Goal: Check status: Check status

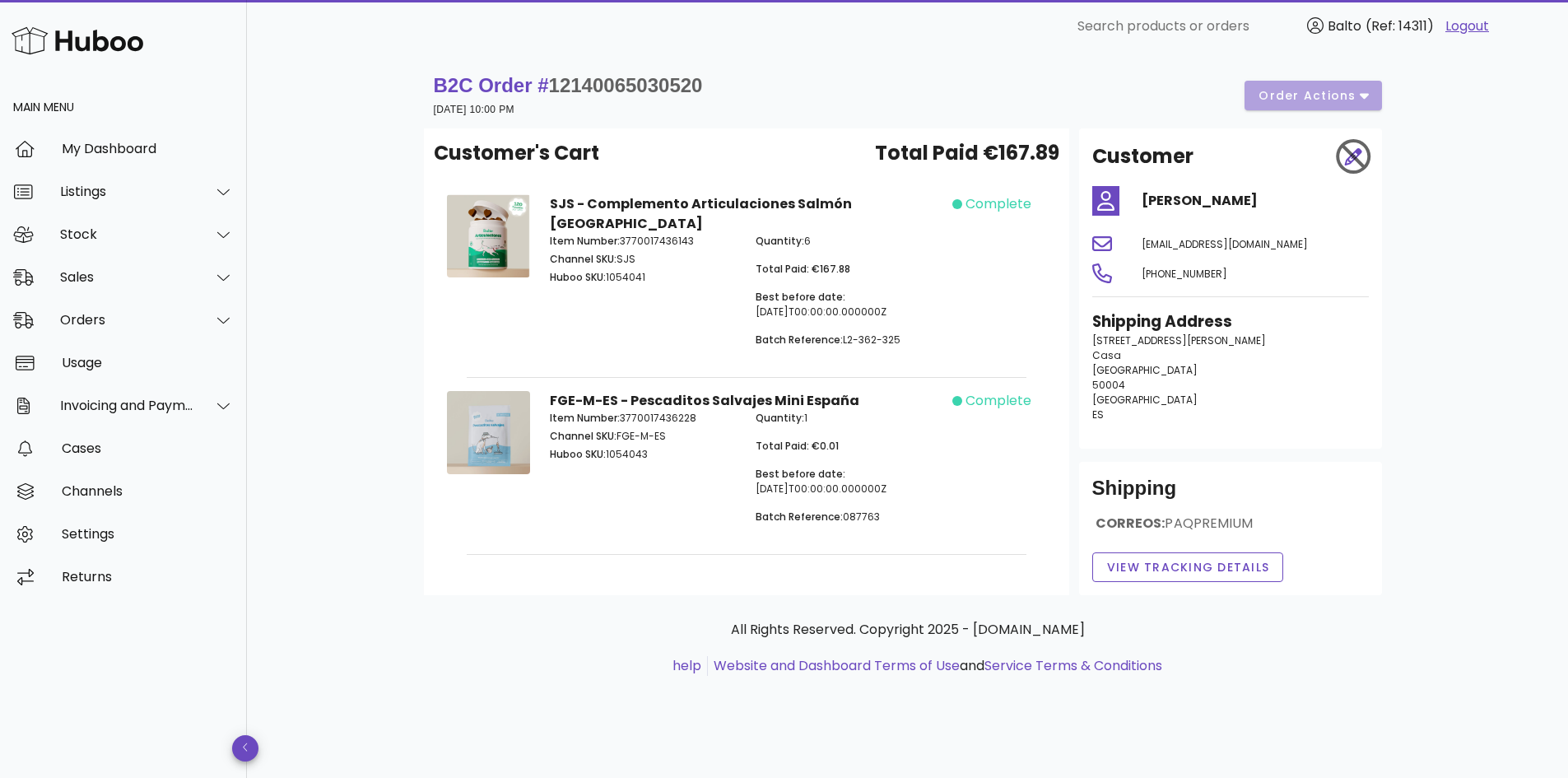
click at [652, 82] on span "12140065030520" at bounding box center [626, 85] width 154 height 22
click at [679, 74] on span "12140065030520" at bounding box center [626, 85] width 154 height 22
click at [656, 83] on span "12140065030520" at bounding box center [626, 85] width 154 height 22
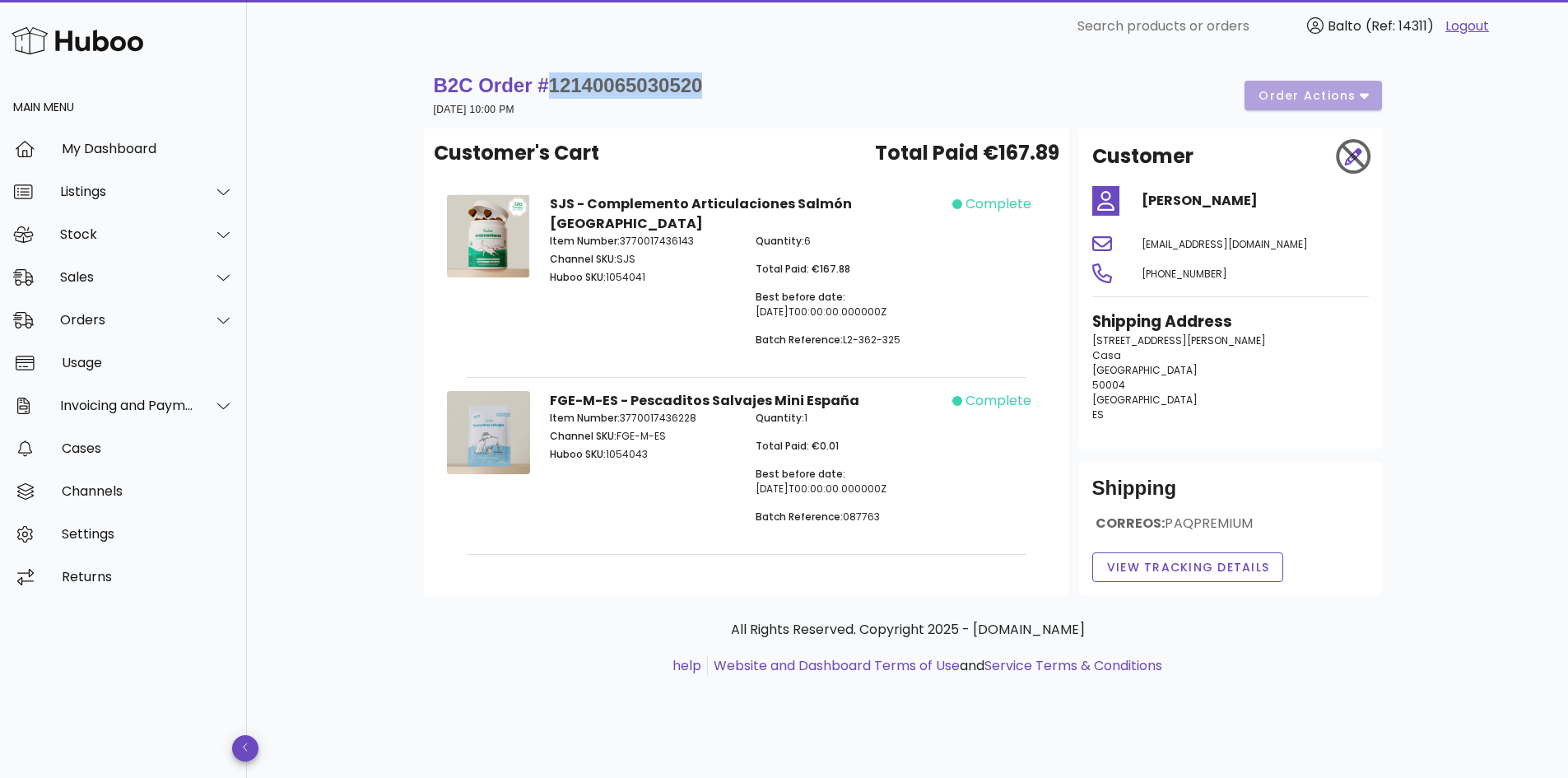
click at [656, 83] on span "12140065030520" at bounding box center [626, 85] width 154 height 22
click at [659, 84] on span "12140065030520" at bounding box center [626, 85] width 154 height 22
click at [618, 83] on span "12140065030520" at bounding box center [626, 85] width 154 height 22
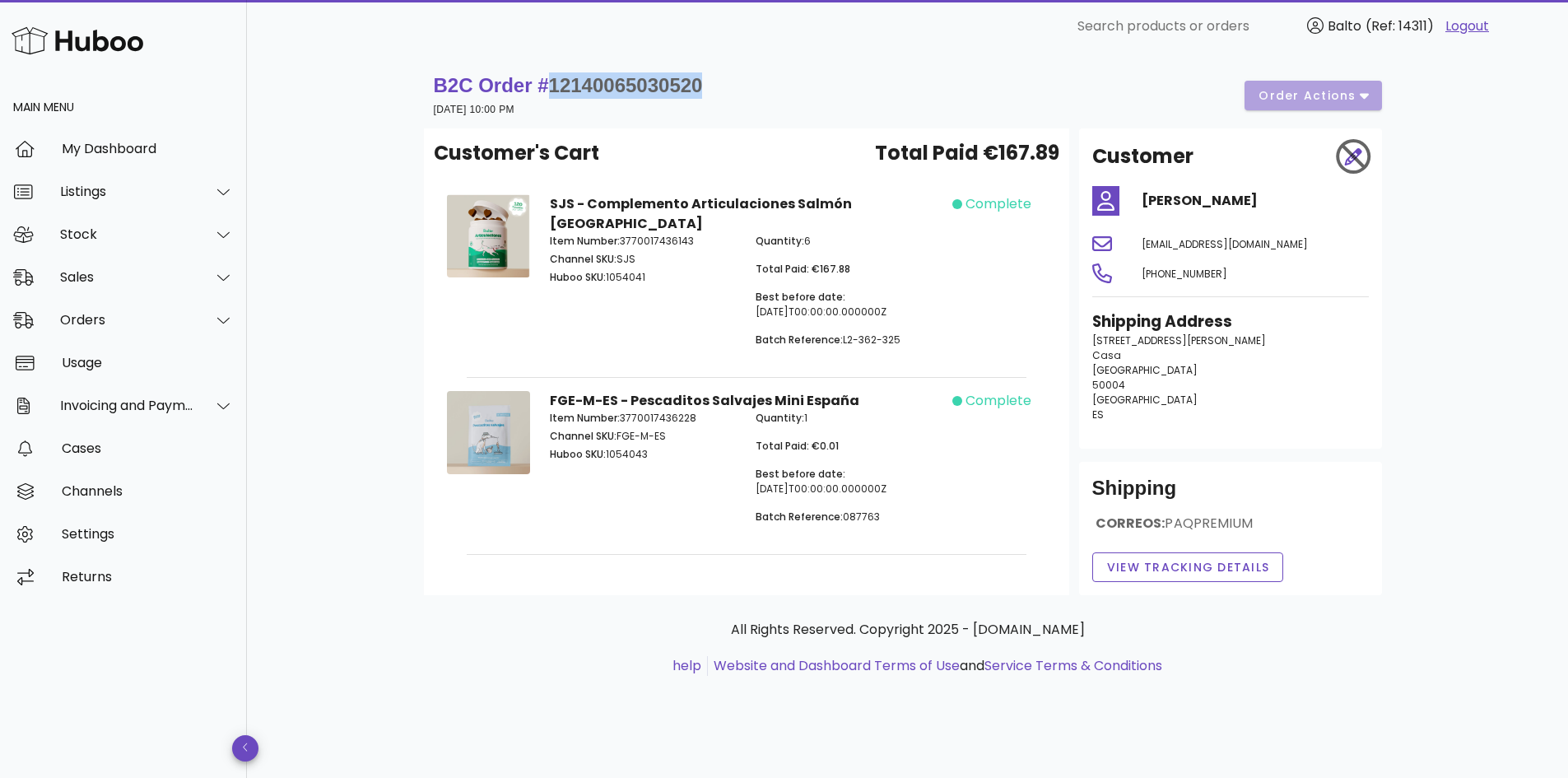
click at [604, 77] on span "12140065030520" at bounding box center [626, 85] width 154 height 22
